Goal: Task Accomplishment & Management: Manage account settings

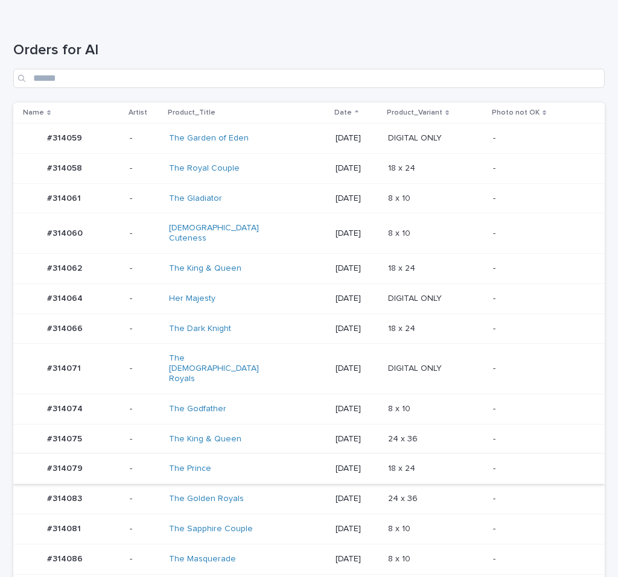
scroll to position [152, 0]
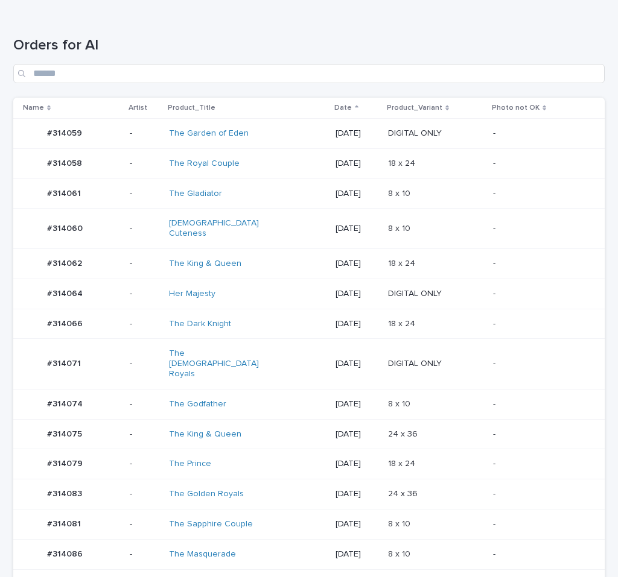
click at [347, 454] on div "[DATE]" at bounding box center [356, 464] width 43 height 20
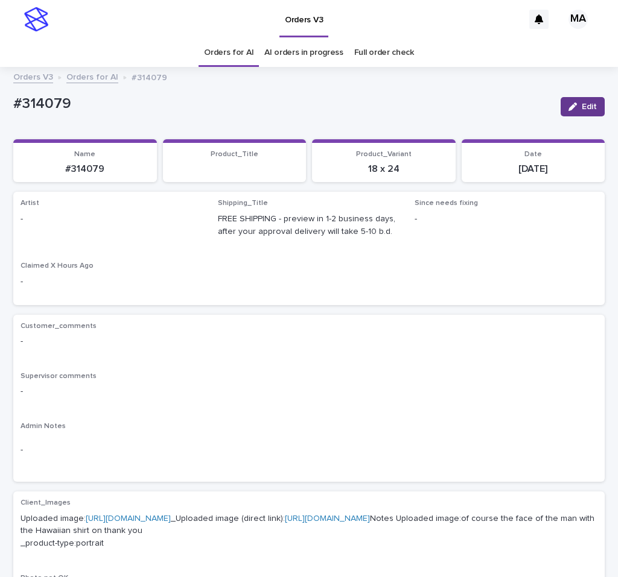
click at [580, 115] on button "Edit" at bounding box center [582, 106] width 44 height 19
click at [63, 224] on div "Select..." at bounding box center [92, 225] width 142 height 20
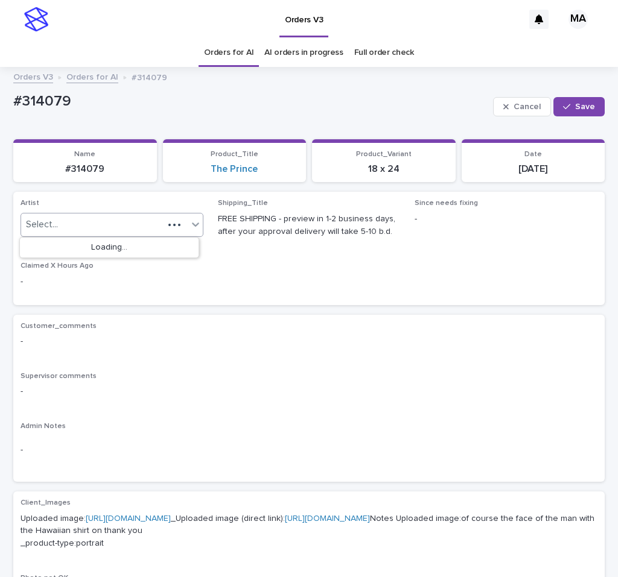
paste input "**********"
type input "**********"
click at [62, 247] on div "MarkAnthony" at bounding box center [109, 248] width 179 height 21
drag, startPoint x: 568, startPoint y: 102, endPoint x: 399, endPoint y: 60, distance: 173.5
click at [568, 102] on button "Save" at bounding box center [578, 106] width 51 height 19
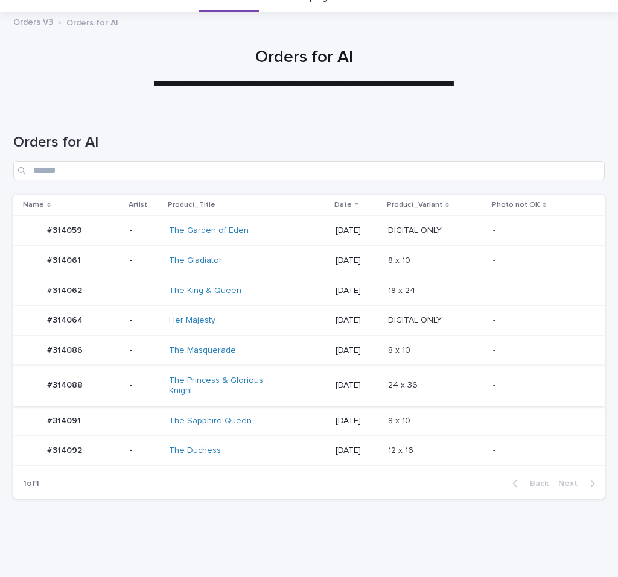
scroll to position [81, 0]
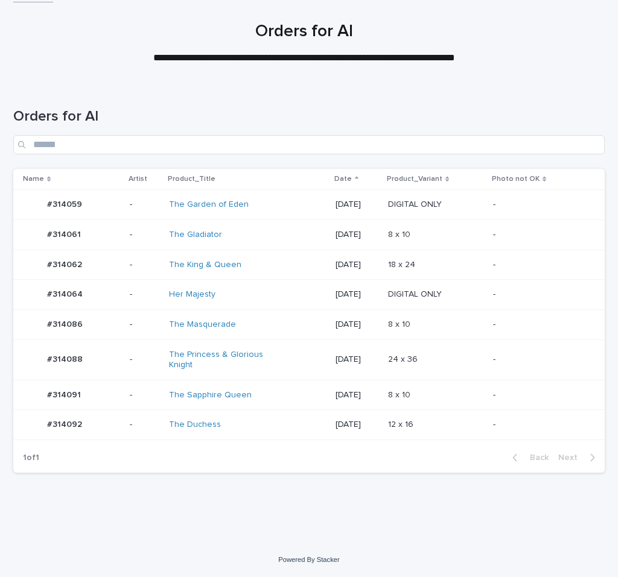
click at [481, 353] on div "24 x 36 24 x 36" at bounding box center [435, 360] width 95 height 20
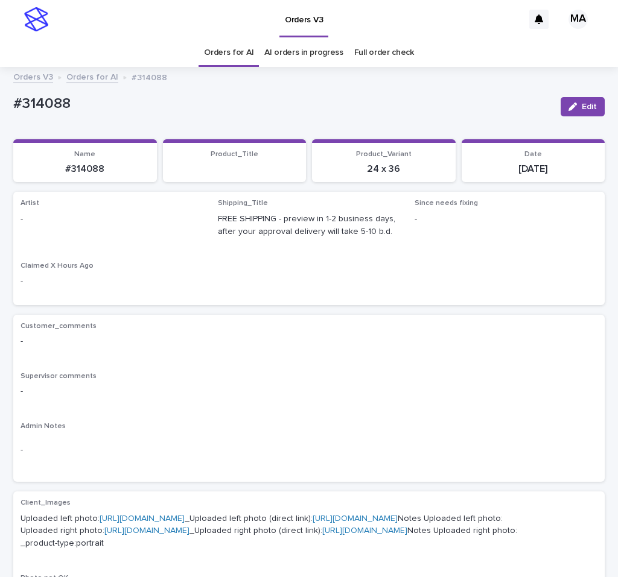
click at [575, 116] on div "Edit" at bounding box center [580, 107] width 49 height 36
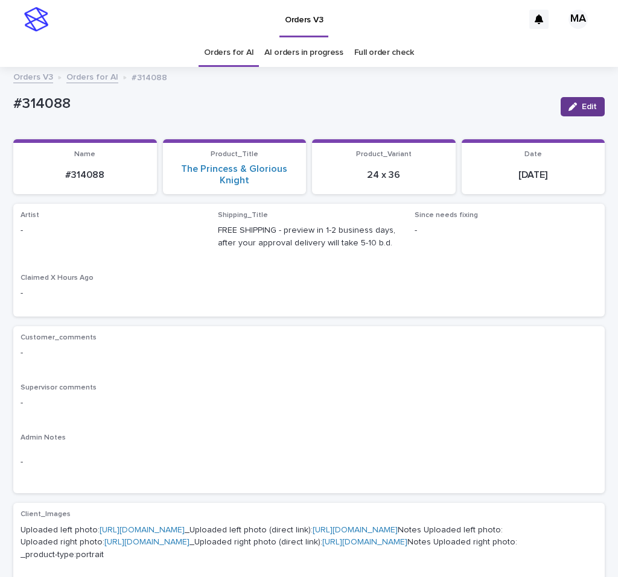
click at [575, 113] on button "Edit" at bounding box center [582, 106] width 44 height 19
click at [575, 113] on button "Save" at bounding box center [578, 106] width 51 height 19
